Goal: Use online tool/utility: Utilize a website feature to perform a specific function

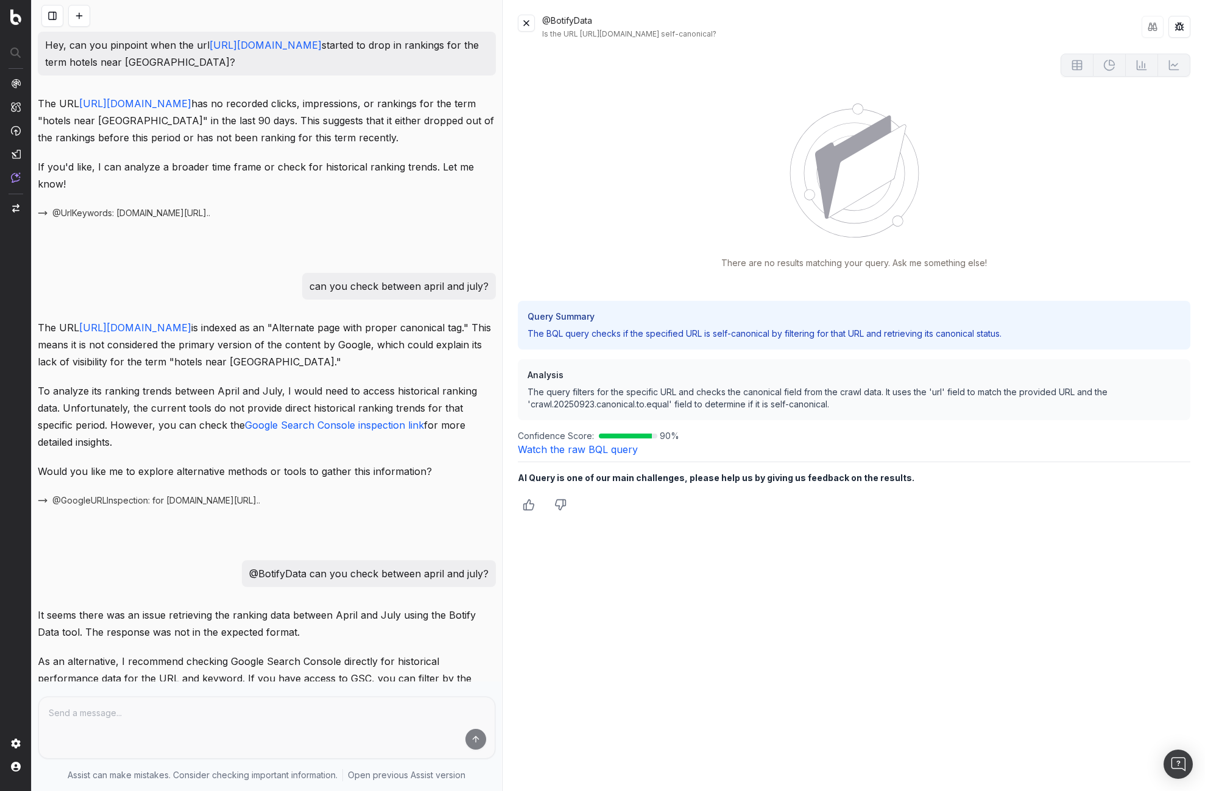
scroll to position [820, 0]
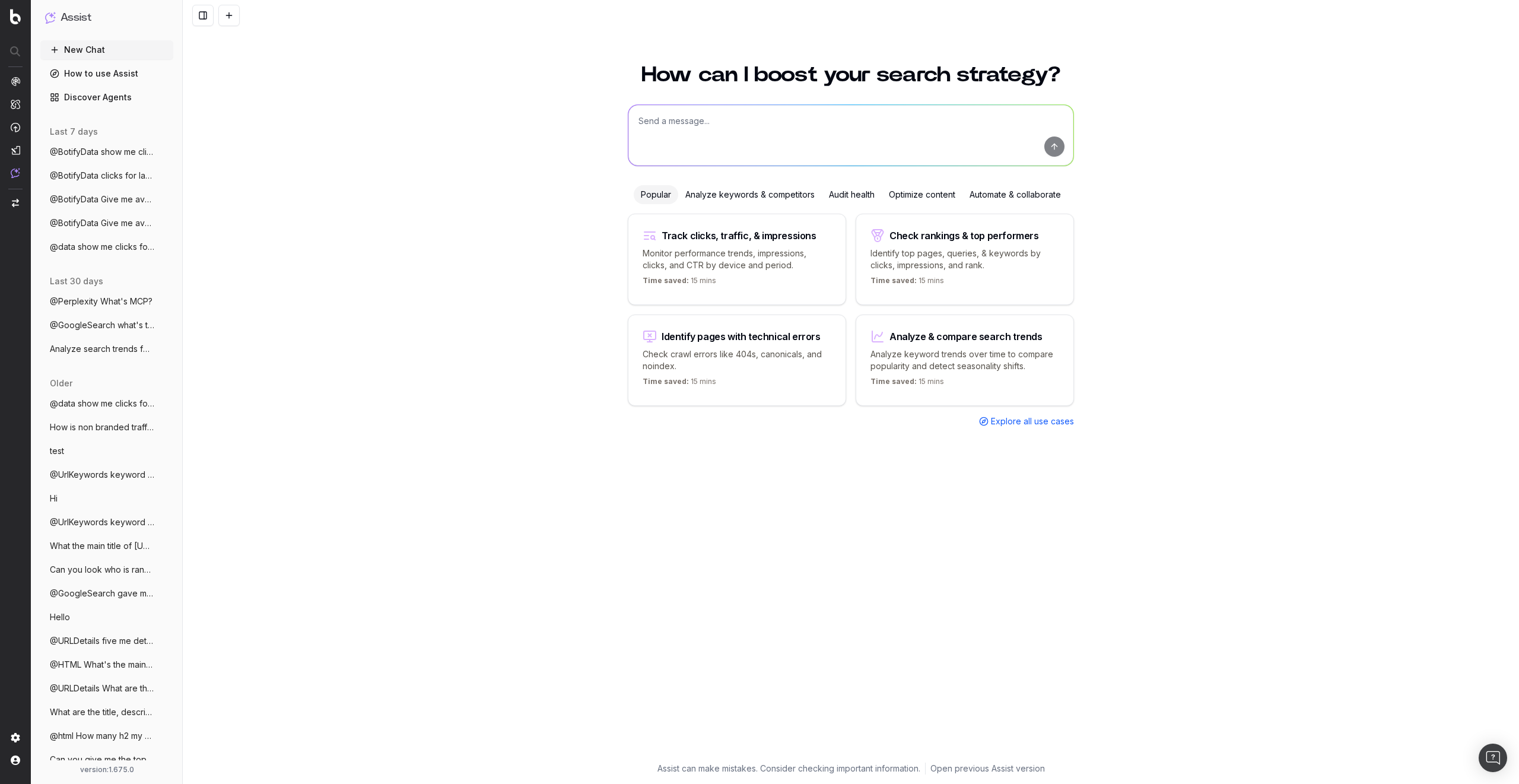
click at [95, 95] on link "Discover Agents" at bounding box center [106, 96] width 133 height 19
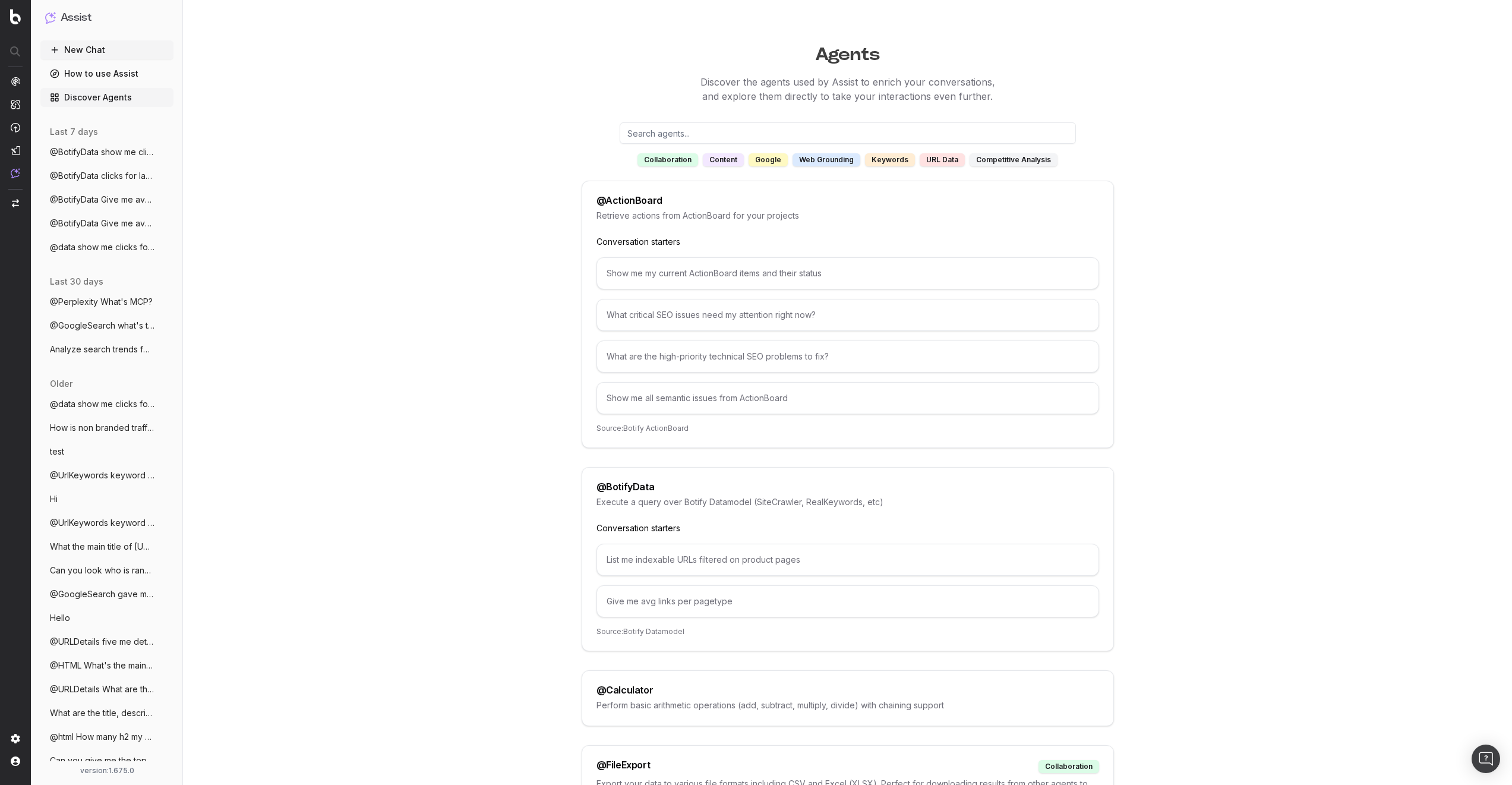
click at [720, 135] on input "text" at bounding box center [848, 133] width 457 height 21
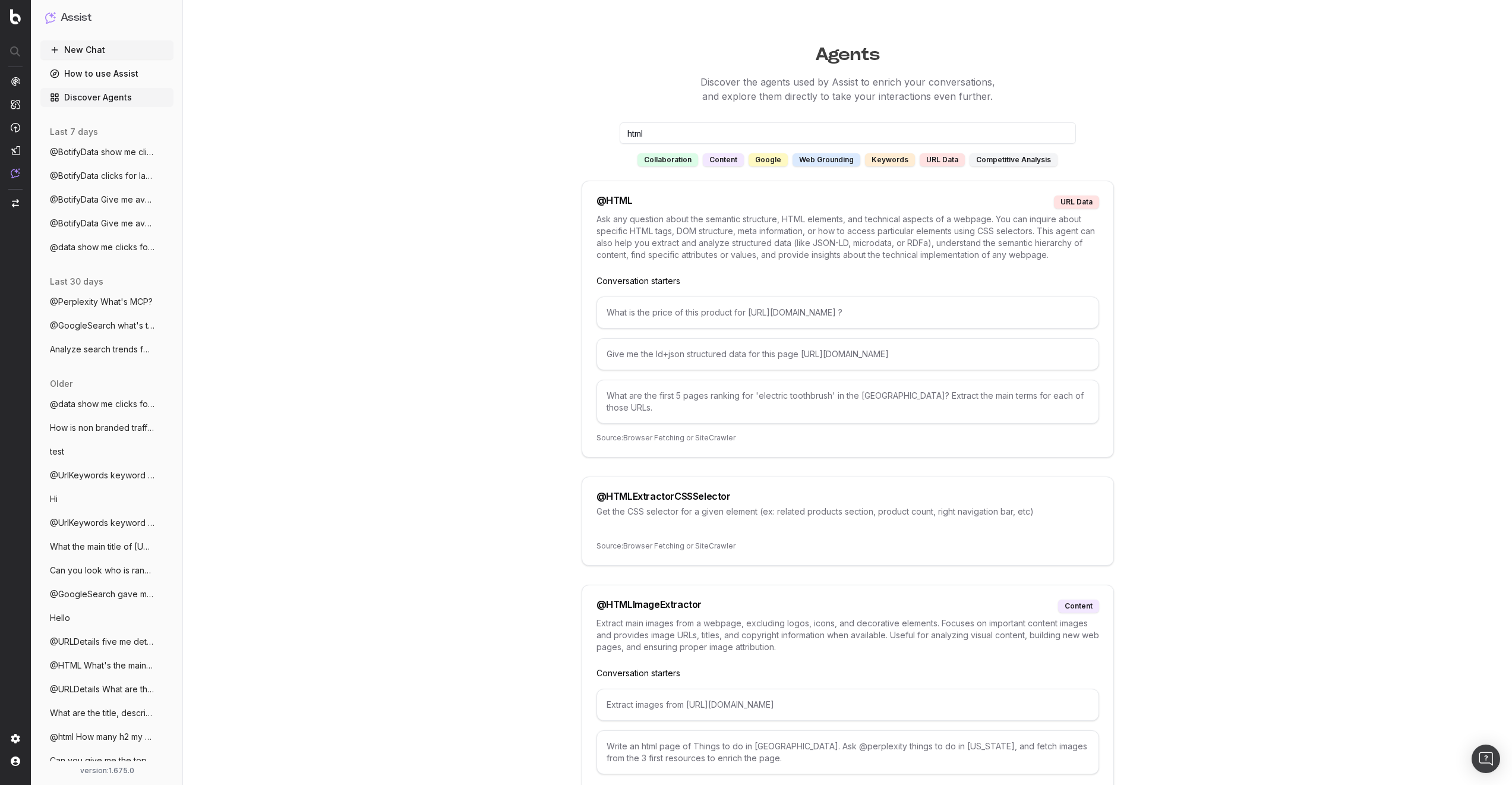
type input "html"
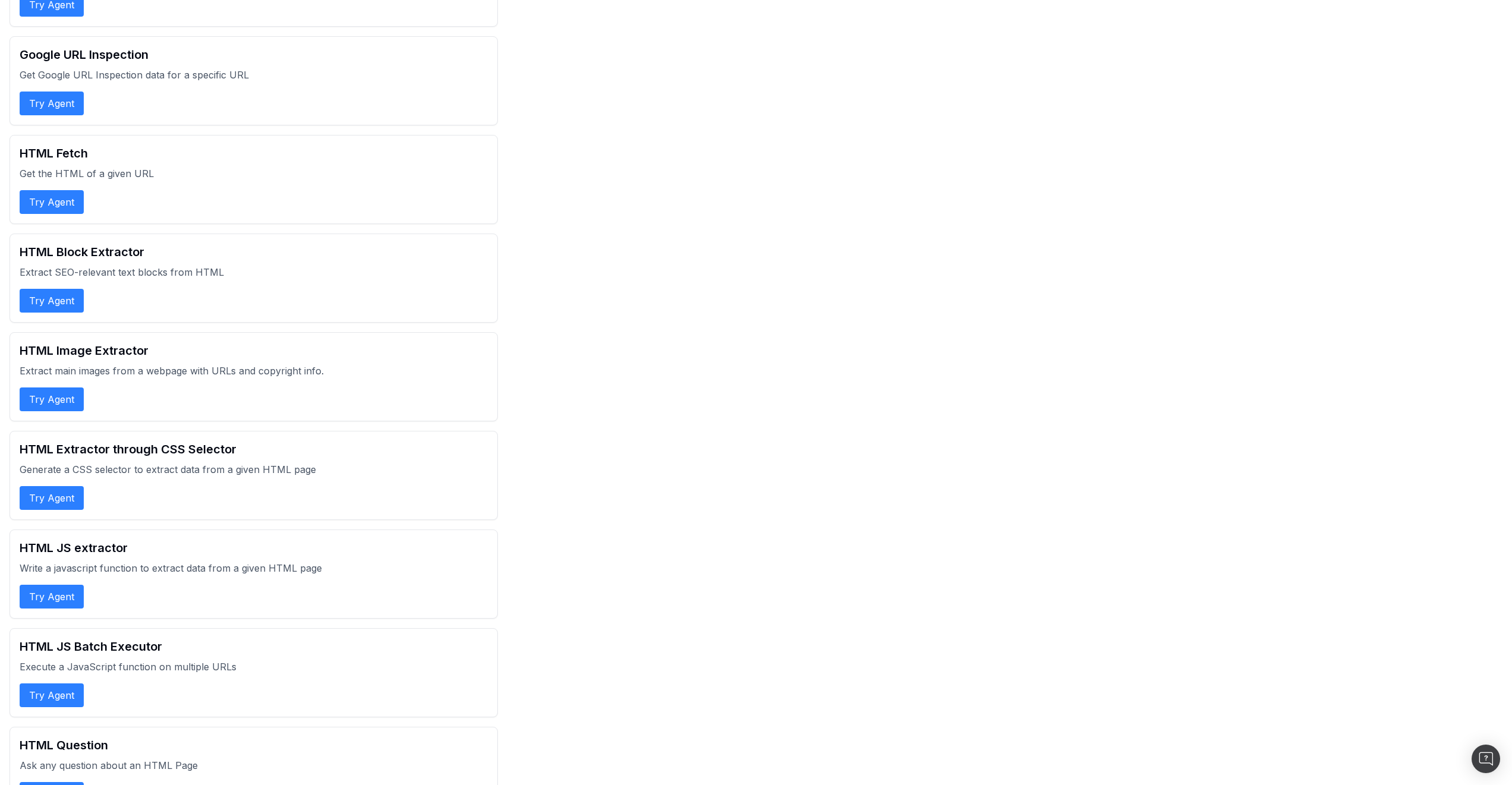
scroll to position [1639, 0]
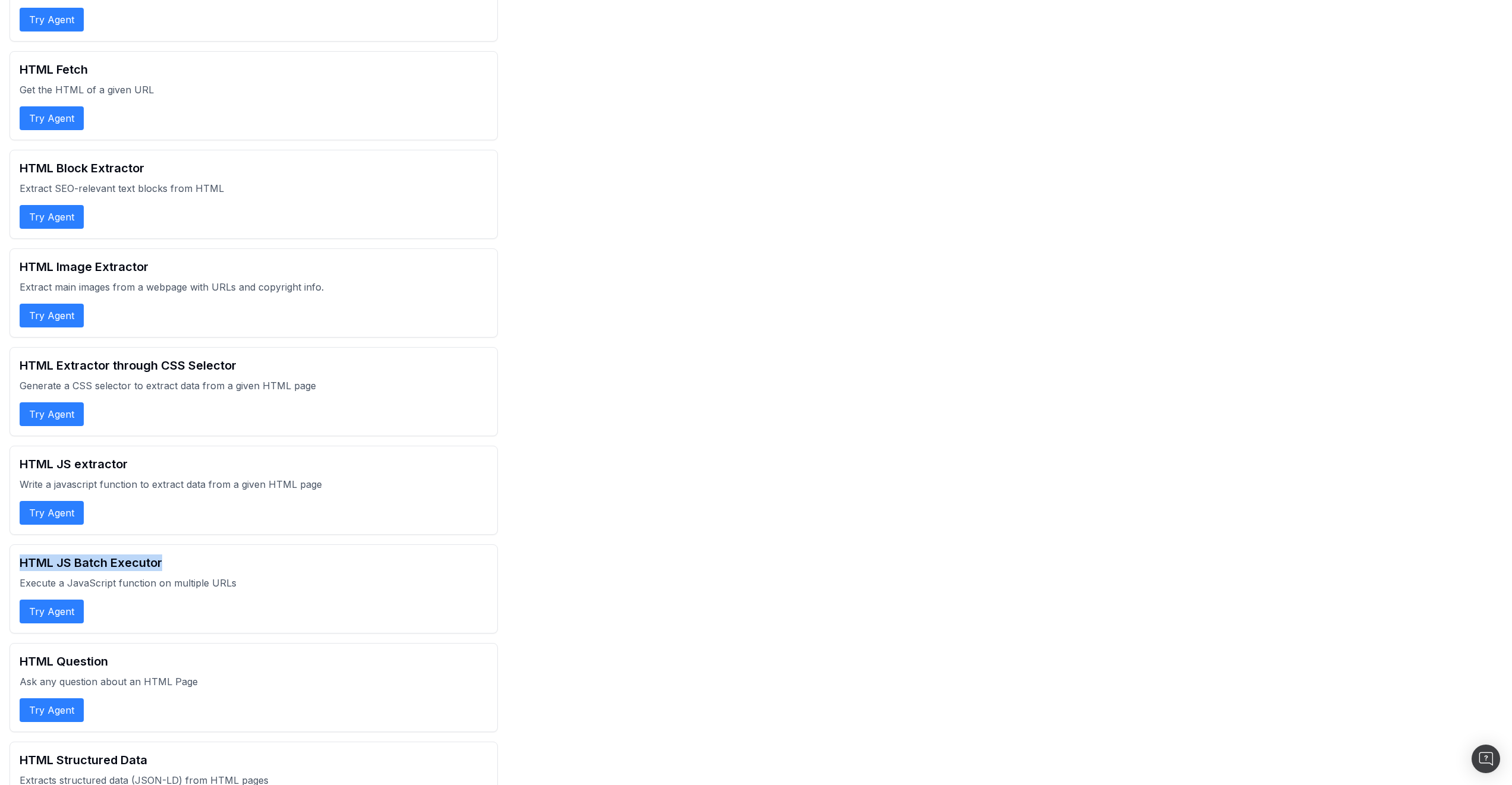
drag, startPoint x: 167, startPoint y: 562, endPoint x: 19, endPoint y: 568, distance: 148.1
click at [19, 568] on div "HTML JS Batch Executor Execute a JavaScript function on multiple URLs Try Agent" at bounding box center [254, 588] width 489 height 89
